Goal: Task Accomplishment & Management: Complete application form

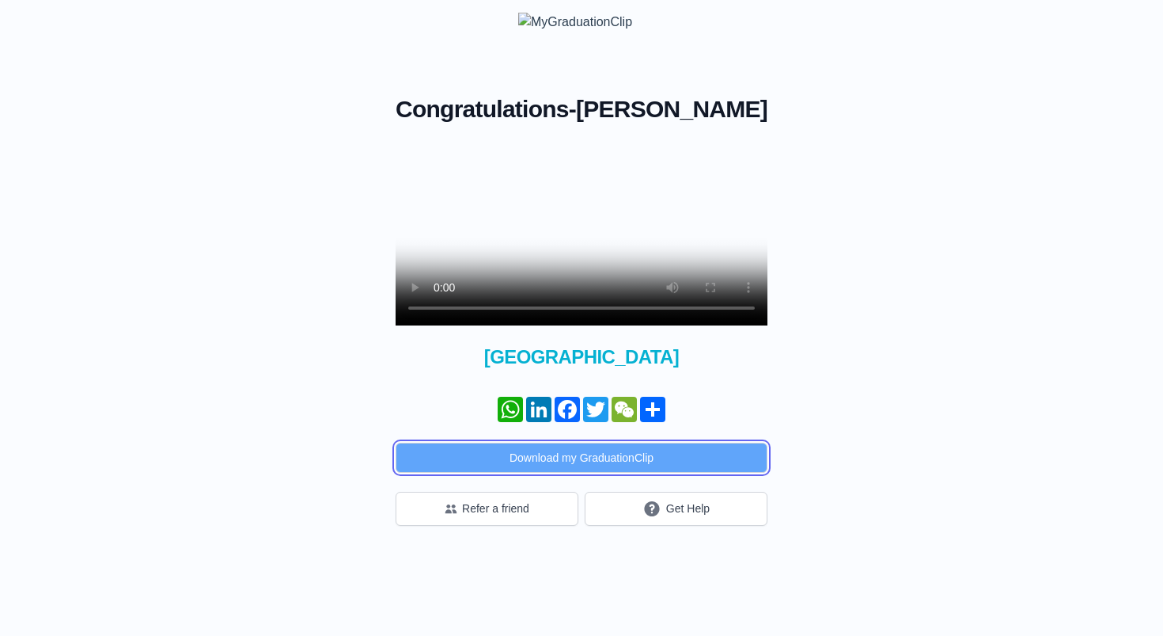
click at [637, 442] on button "Download my GraduationClip" at bounding box center [582, 457] width 372 height 30
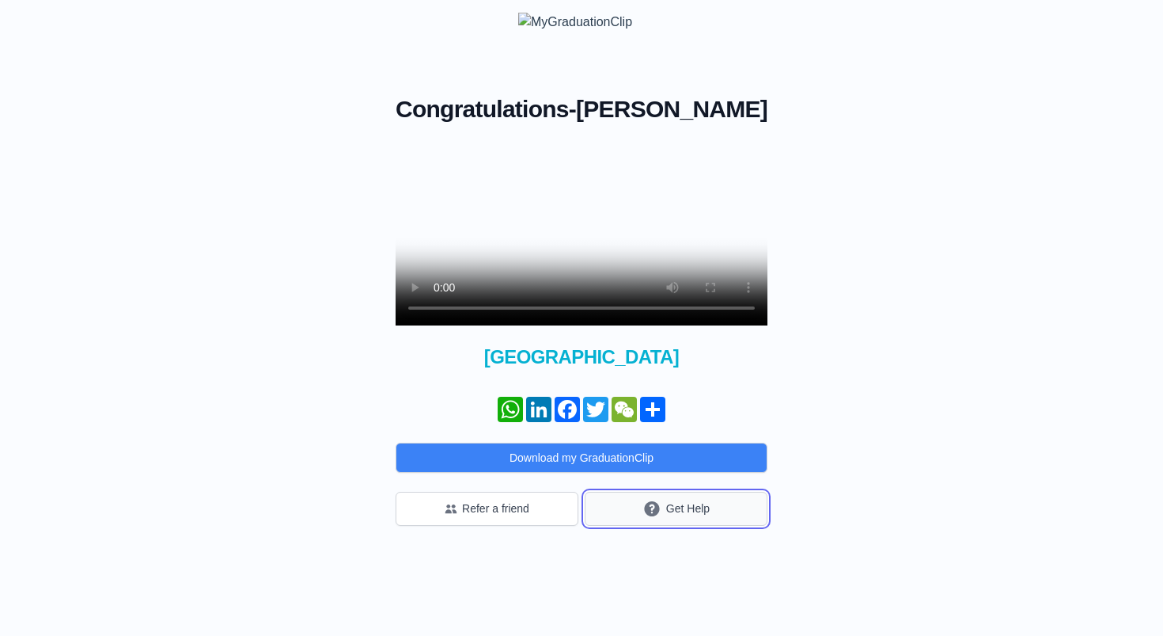
click at [638, 491] on button "Get Help" at bounding box center [676, 508] width 183 height 34
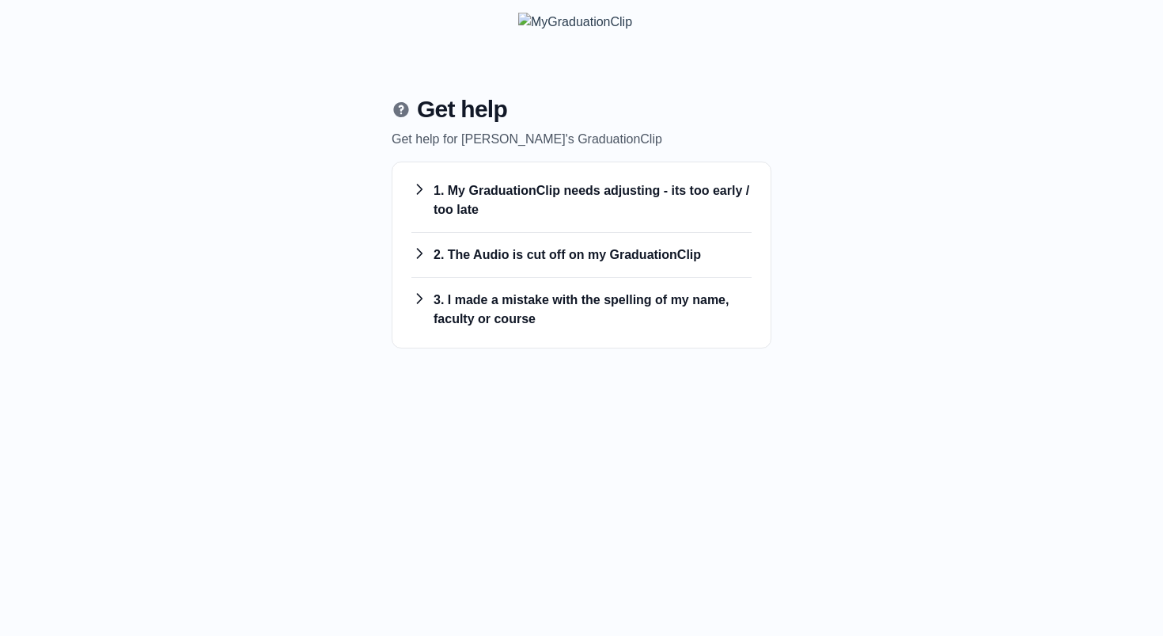
click at [447, 219] on h3 "1. My GraduationClip needs adjusting - its too early / too late" at bounding box center [582, 200] width 340 height 38
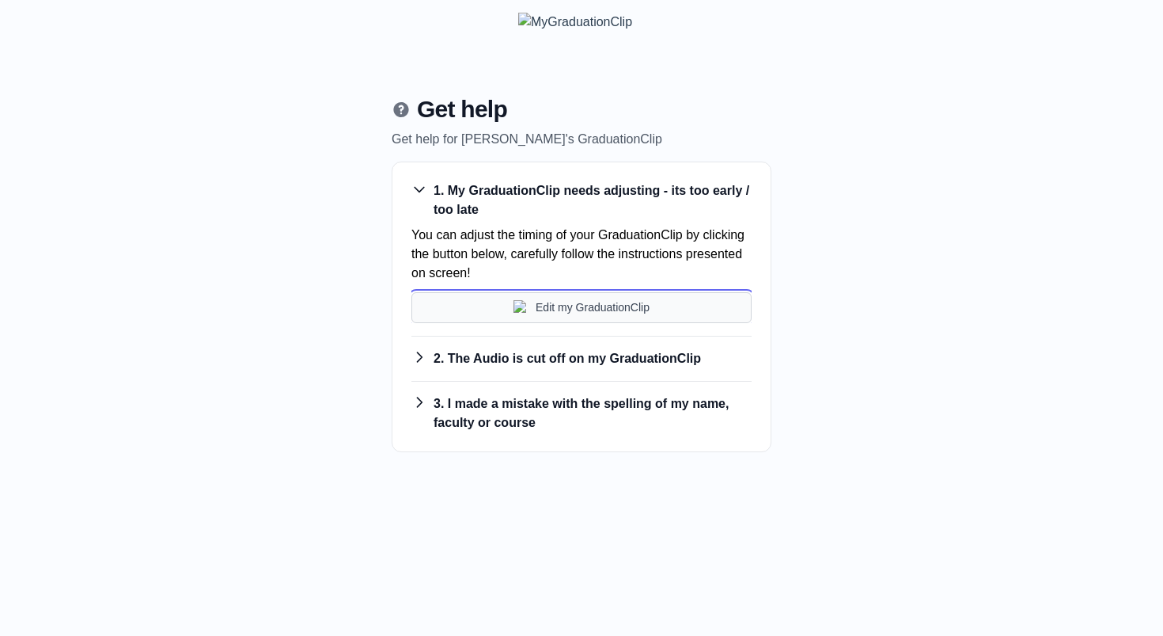
click at [467, 323] on button "Edit my GraduationClip" at bounding box center [582, 307] width 340 height 31
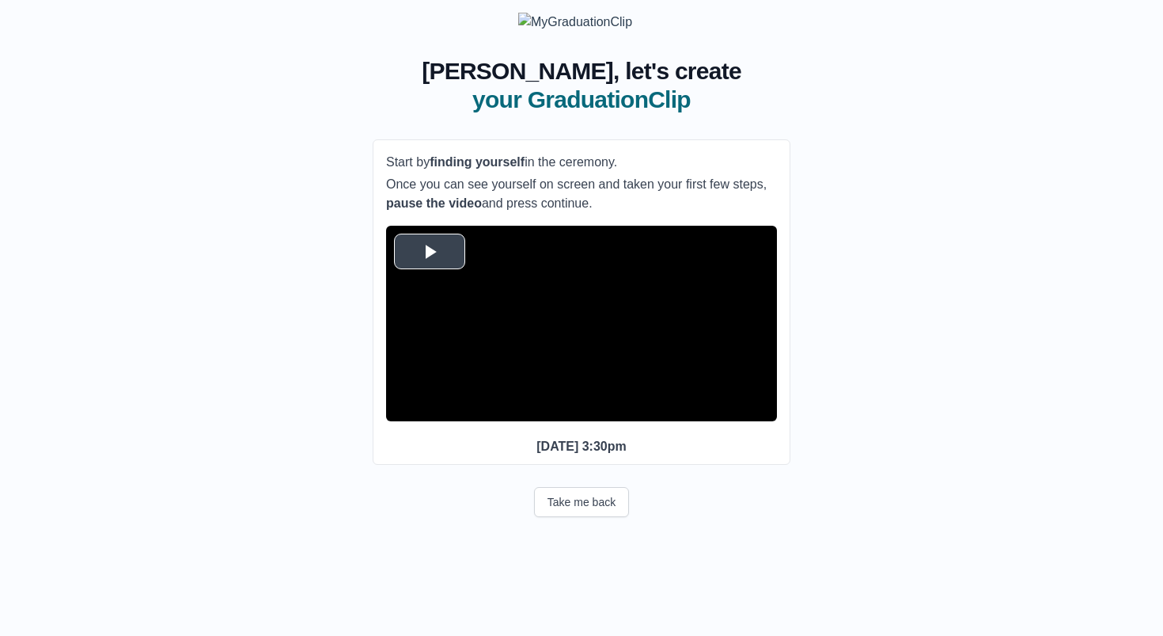
click at [495, 417] on video "Video Player" at bounding box center [581, 323] width 391 height 195
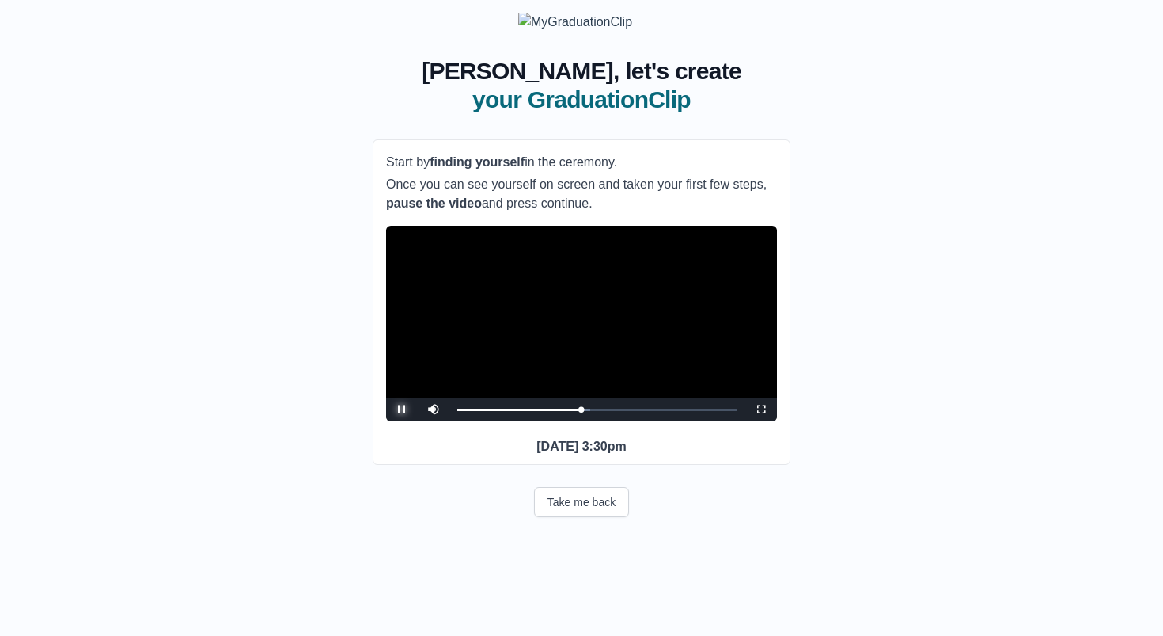
click at [402, 409] on span "Video Player" at bounding box center [402, 409] width 0 height 0
click at [547, 594] on button "Continue" at bounding box center [582, 579] width 84 height 36
click at [679, 568] on div "Continue" at bounding box center [582, 579] width 418 height 55
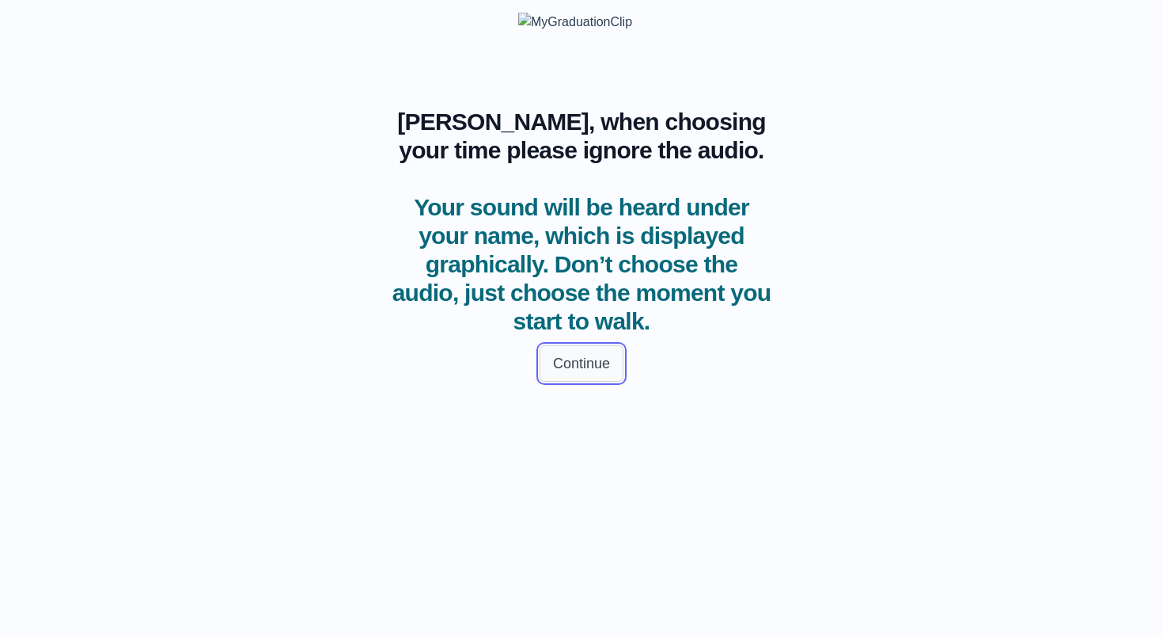
click at [589, 381] on button "Continue" at bounding box center [582, 363] width 84 height 36
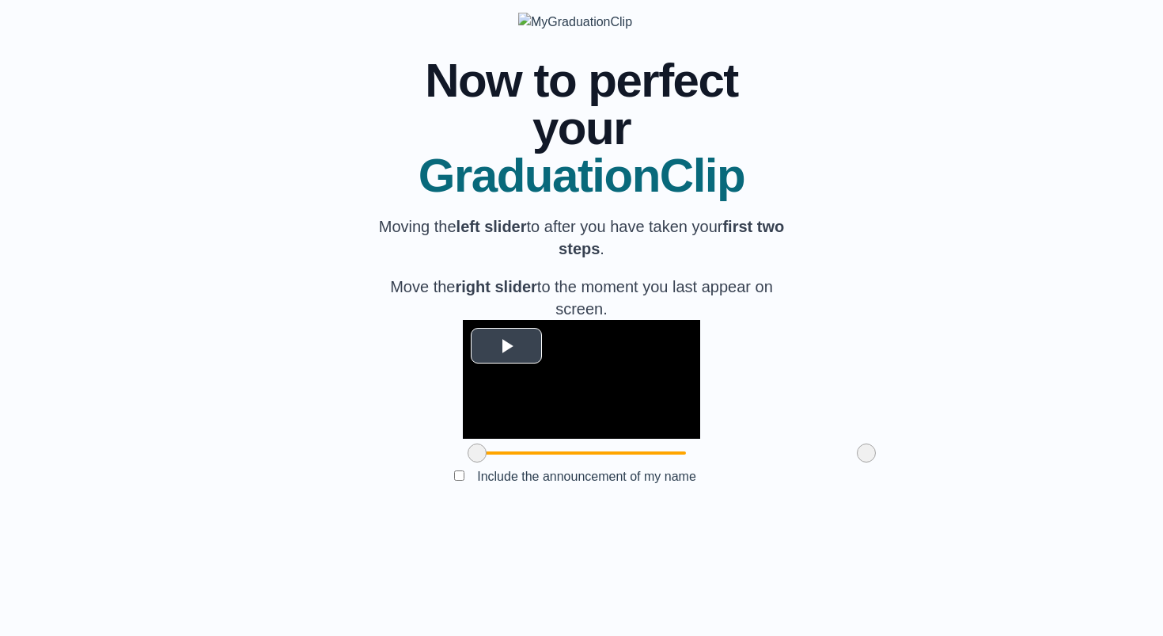
scroll to position [46, 0]
drag, startPoint x: 384, startPoint y: 557, endPoint x: 491, endPoint y: 555, distance: 107.7
click at [575, 462] on span at bounding box center [584, 452] width 19 height 19
drag, startPoint x: 773, startPoint y: 556, endPoint x: 722, endPoint y: 556, distance: 51.4
click at [806, 462] on span at bounding box center [815, 452] width 19 height 19
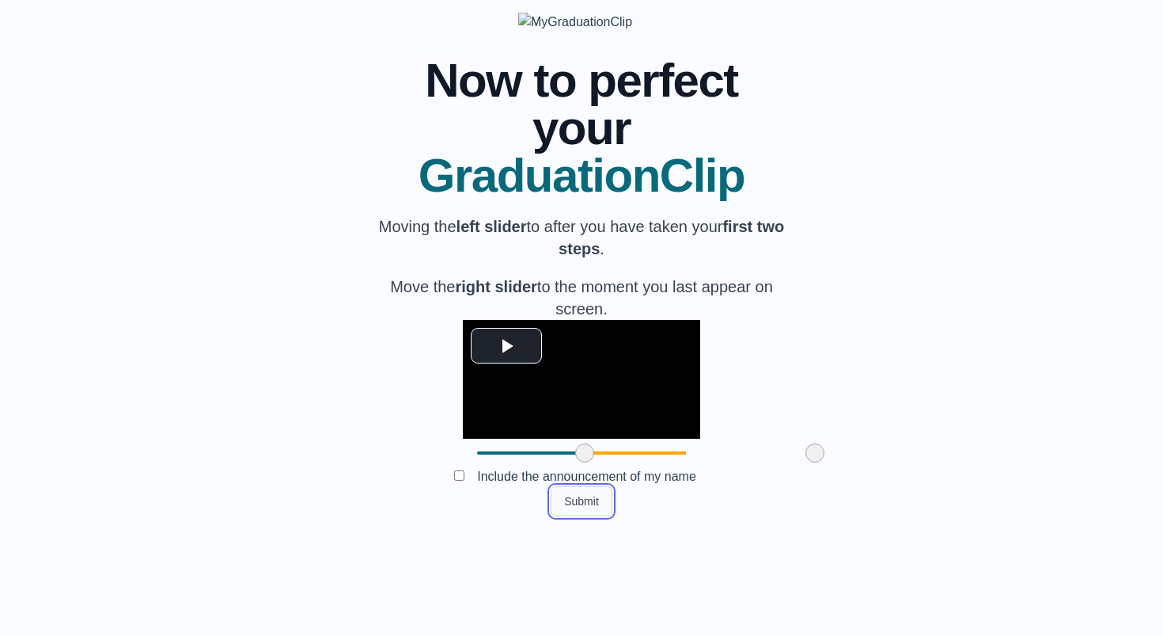
click at [606, 516] on button "Submit" at bounding box center [582, 501] width 62 height 30
